Goal: Use online tool/utility: Utilize a website feature to perform a specific function

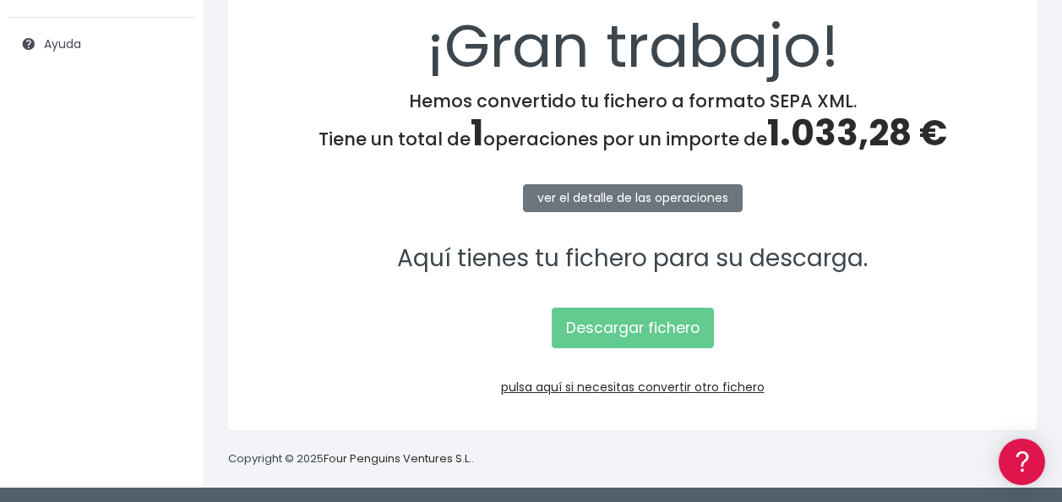
scroll to position [303, 0]
click at [669, 380] on link "pulsa aquí si necesitas convertir otro fichero" at bounding box center [633, 387] width 264 height 17
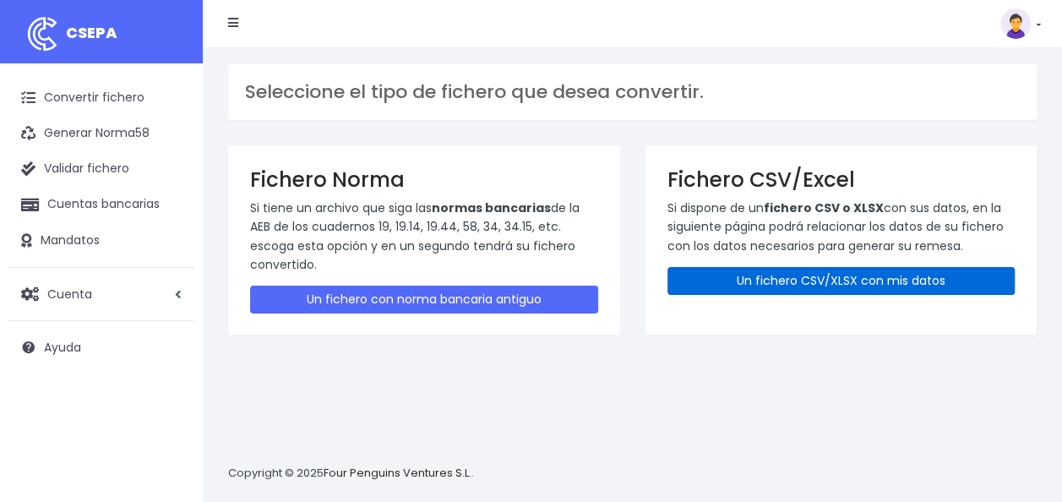
click at [784, 267] on link "Un fichero CSV/XLSX con mis datos" at bounding box center [842, 281] width 348 height 28
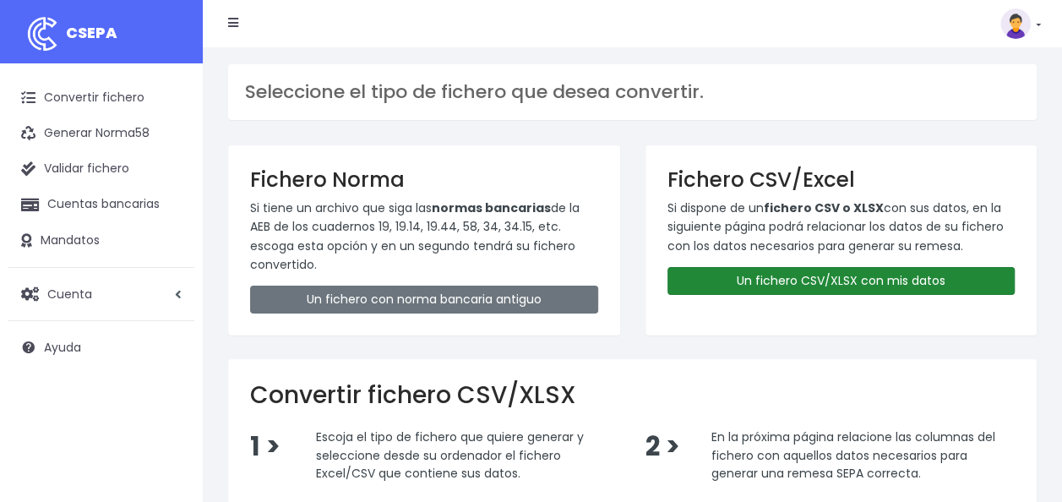
click at [784, 282] on link "Un fichero CSV/XLSX con mis datos" at bounding box center [842, 281] width 348 height 28
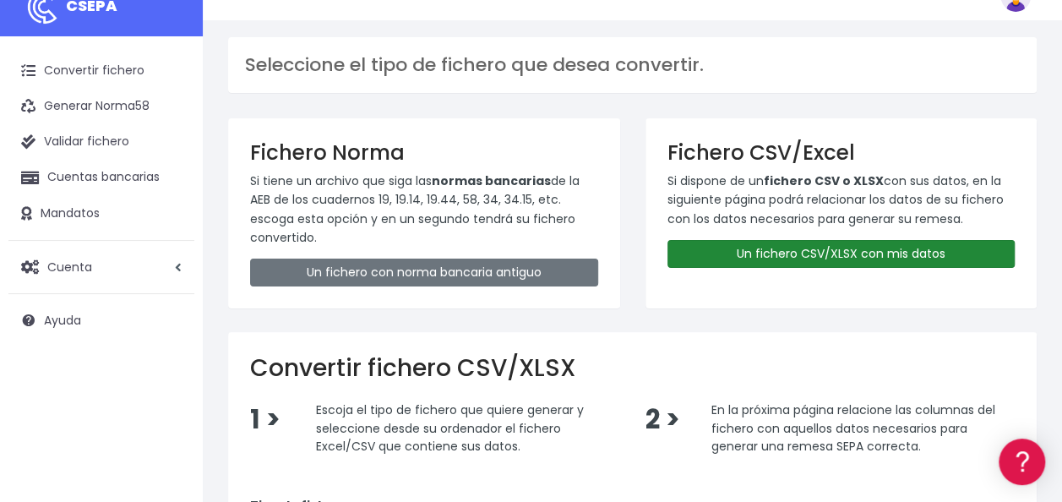
scroll to position [403, 0]
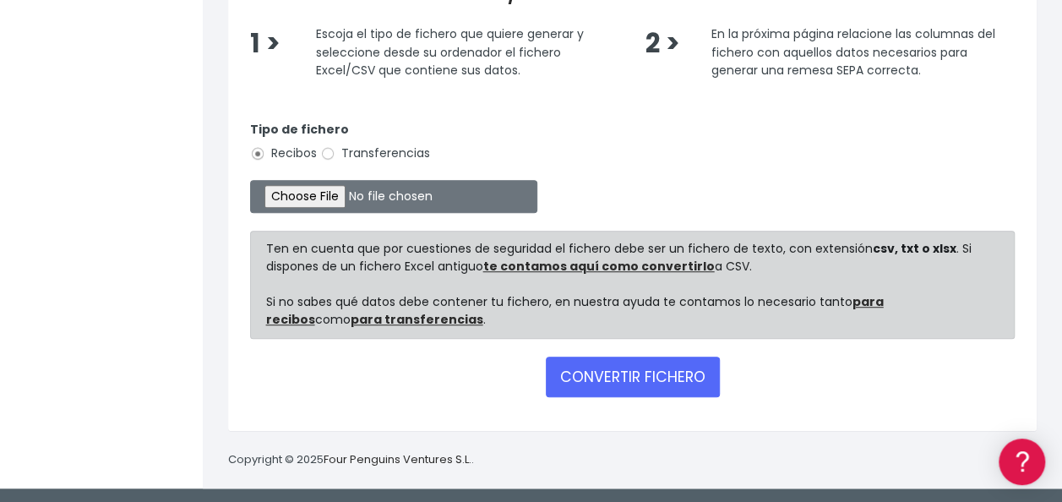
click at [372, 155] on label "Transferencias" at bounding box center [375, 153] width 110 height 18
click at [335, 155] on input "Transferencias" at bounding box center [327, 153] width 15 height 15
radio input "true"
click at [324, 193] on input "file" at bounding box center [393, 196] width 287 height 33
type input "C:\fakepath\0530 Transferencias varias CENA BENÉFICA 2025 - HOTEL OLYMPUS PALAC…"
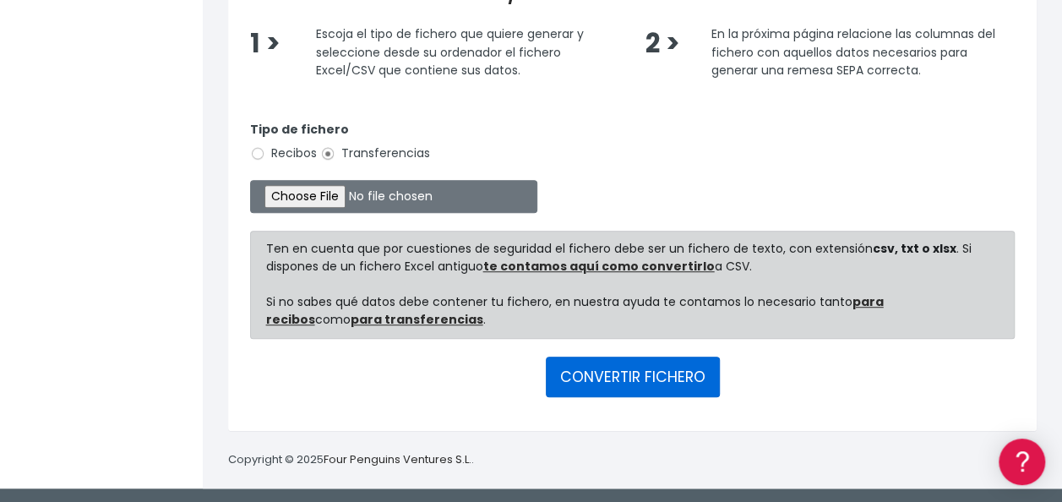
click at [622, 375] on button "CONVERTIR FICHERO" at bounding box center [633, 377] width 174 height 41
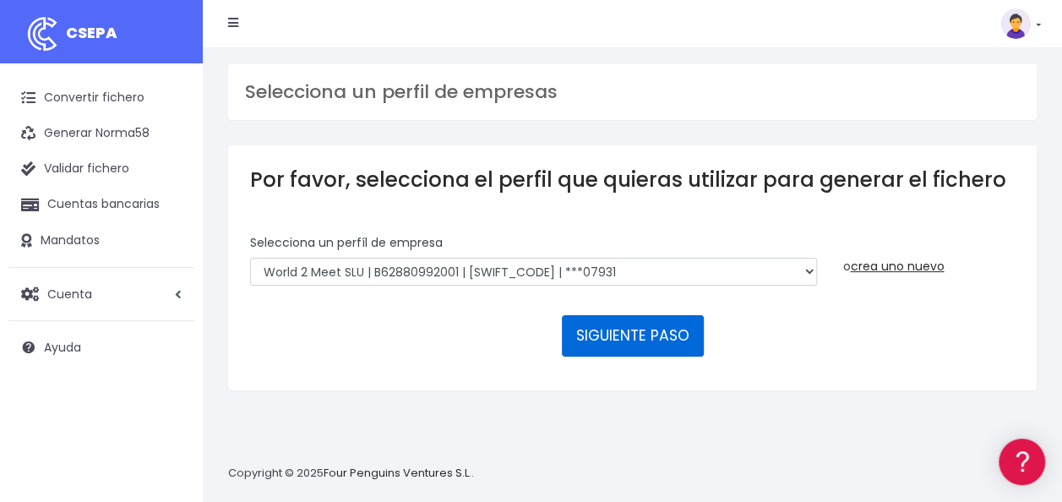
click at [662, 342] on button "SIGUIENTE PASO" at bounding box center [633, 335] width 142 height 41
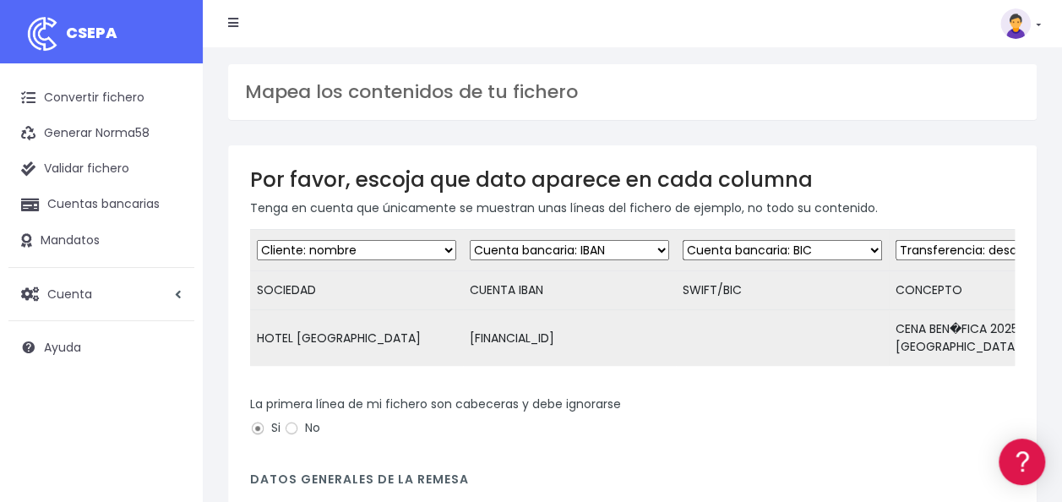
scroll to position [0, 74]
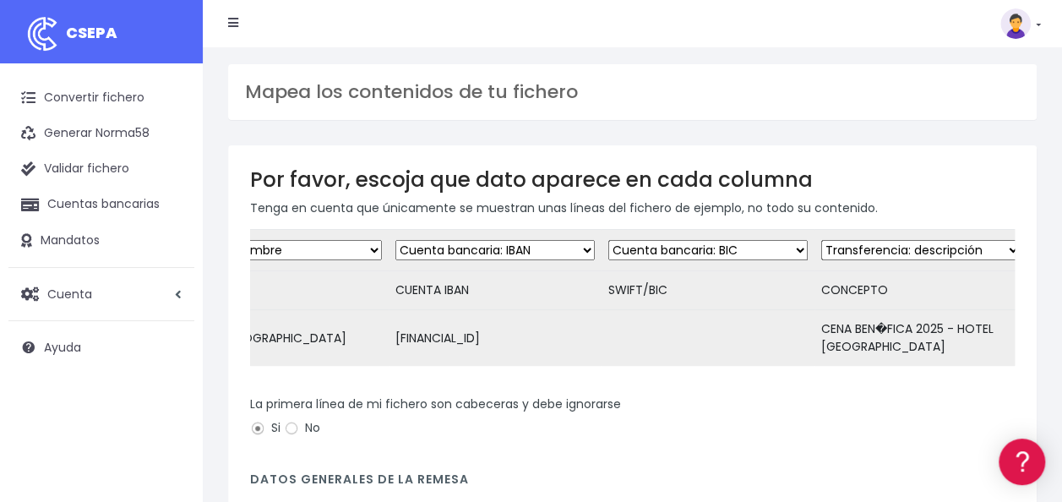
click at [646, 255] on select "Desechar campo Cliente: nombre Cliente: DNI Cliente: Email Cliente: referencia …" at bounding box center [707, 250] width 199 height 20
select select "dismiss"
click at [608, 240] on select "Desechar campo Cliente: nombre Cliente: DNI Cliente: Email Cliente: referencia …" at bounding box center [707, 250] width 199 height 20
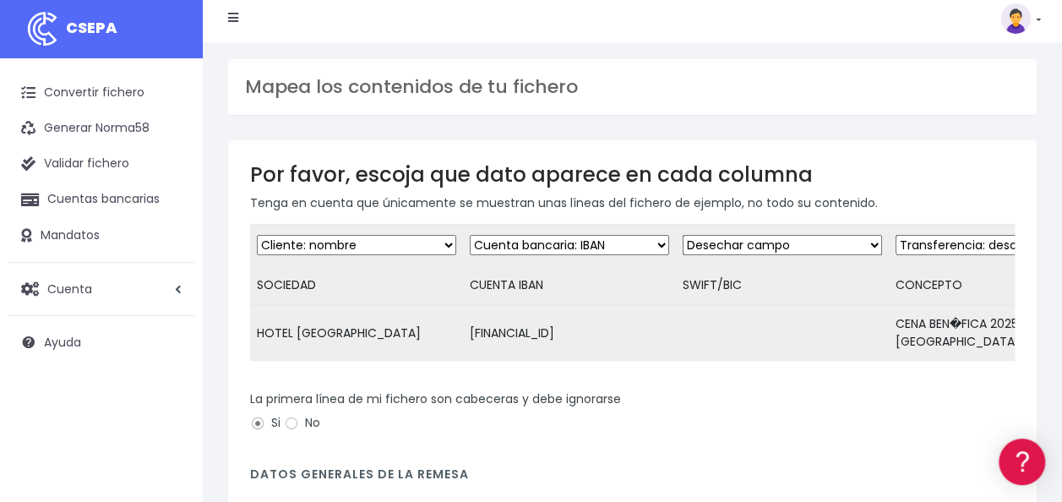
scroll to position [254, 0]
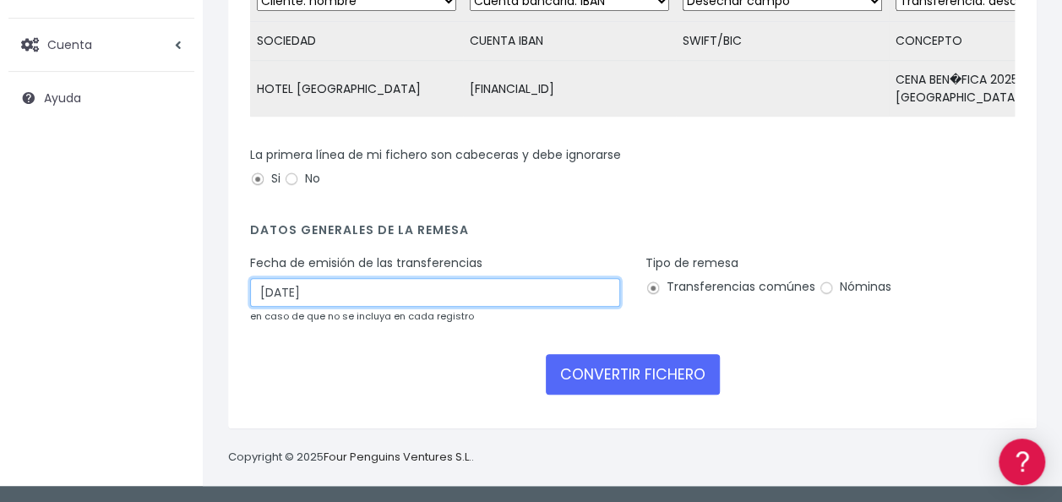
click at [384, 307] on input "21/09/2025" at bounding box center [435, 292] width 370 height 29
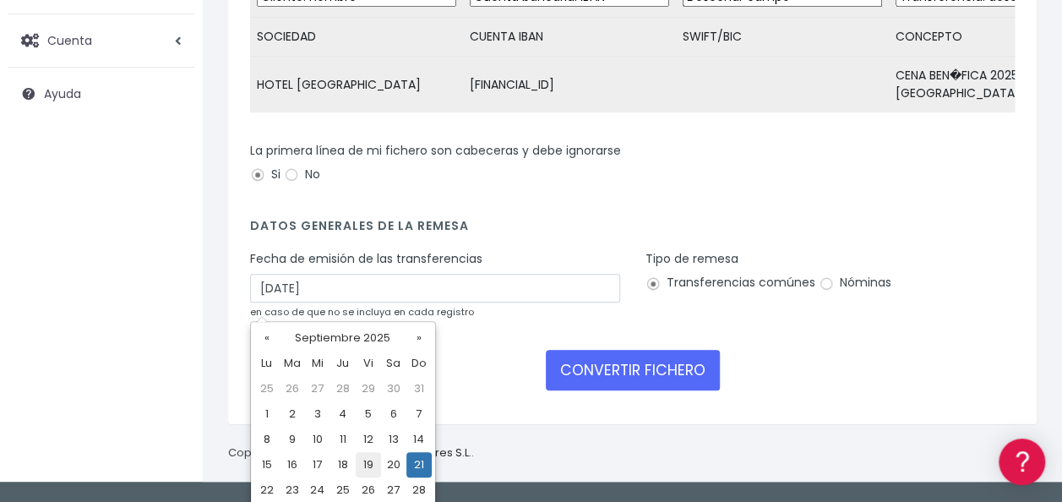
click at [368, 465] on td "19" at bounding box center [368, 464] width 25 height 25
type input "19/09/2025"
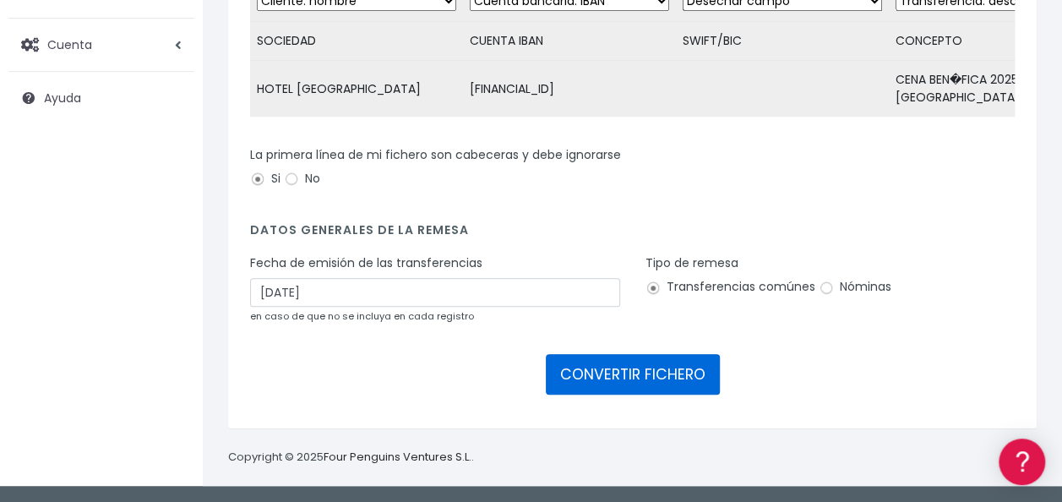
click at [613, 372] on button "CONVERTIR FICHERO" at bounding box center [633, 374] width 174 height 41
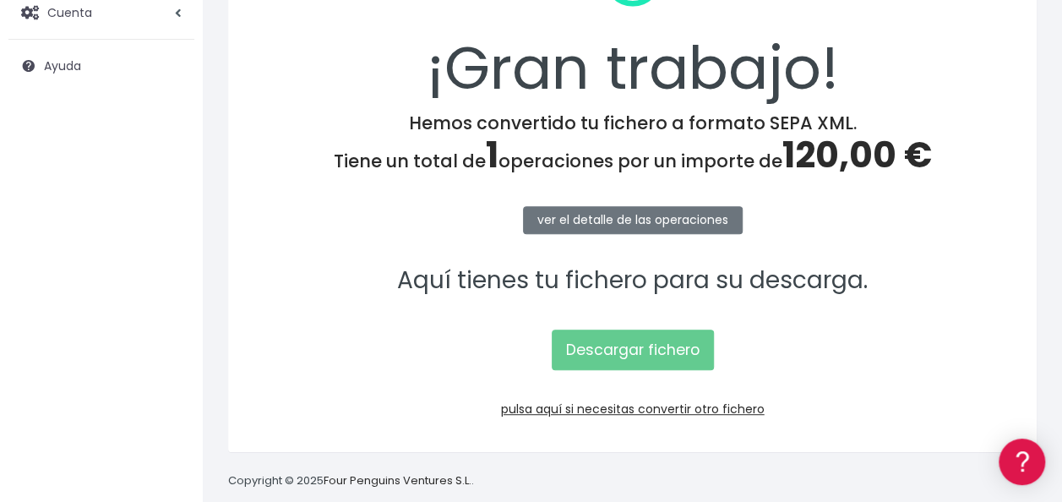
scroll to position [303, 0]
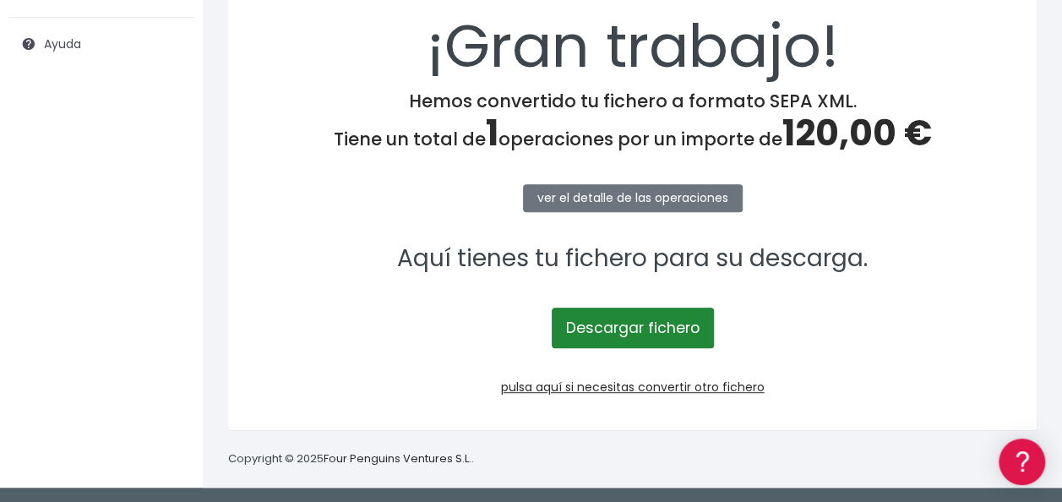
click at [630, 327] on link "Descargar fichero" at bounding box center [633, 328] width 162 height 41
